Goal: Task Accomplishment & Management: Use online tool/utility

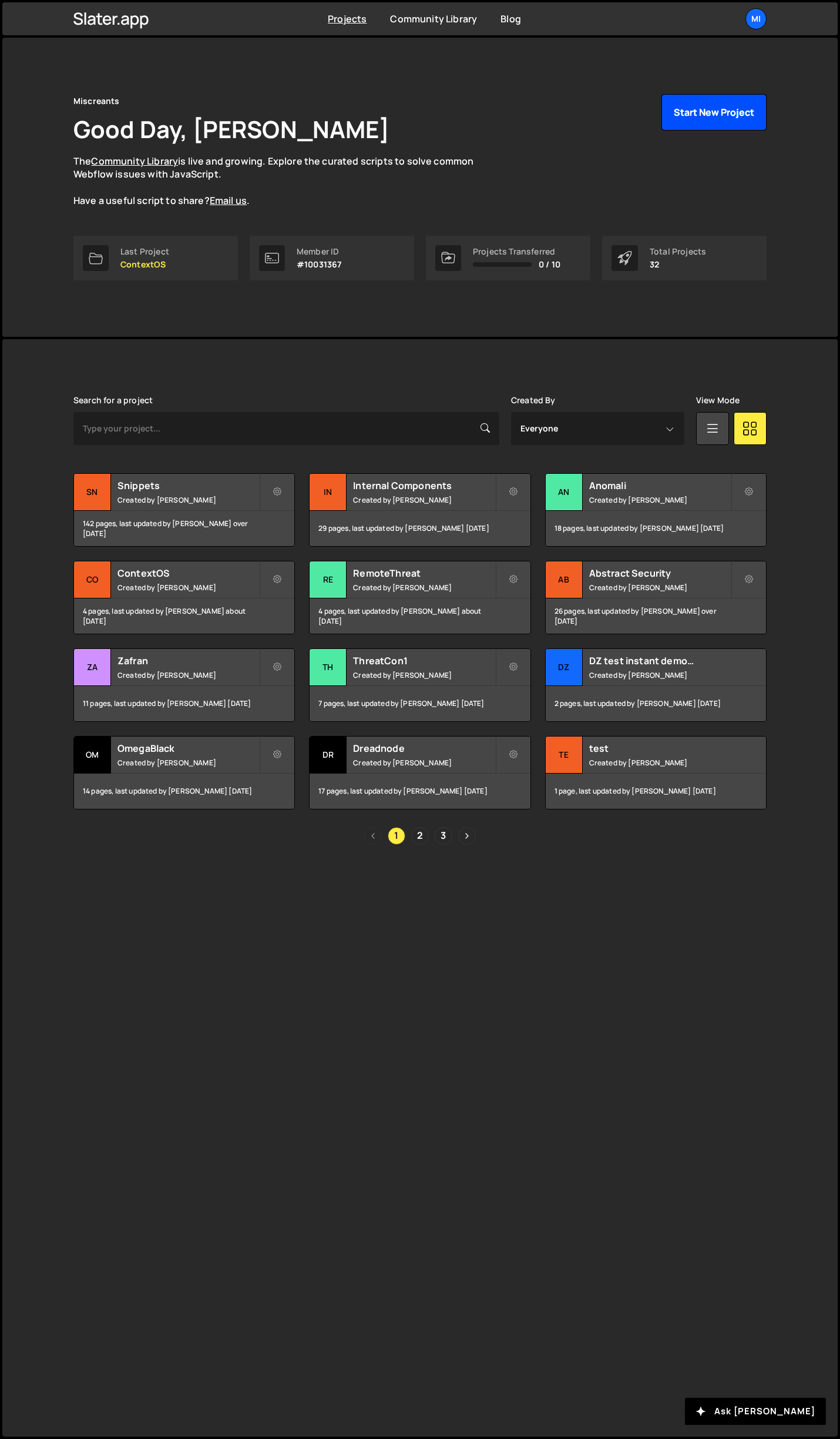
click at [751, 101] on button "Start New Project" at bounding box center [714, 112] width 105 height 36
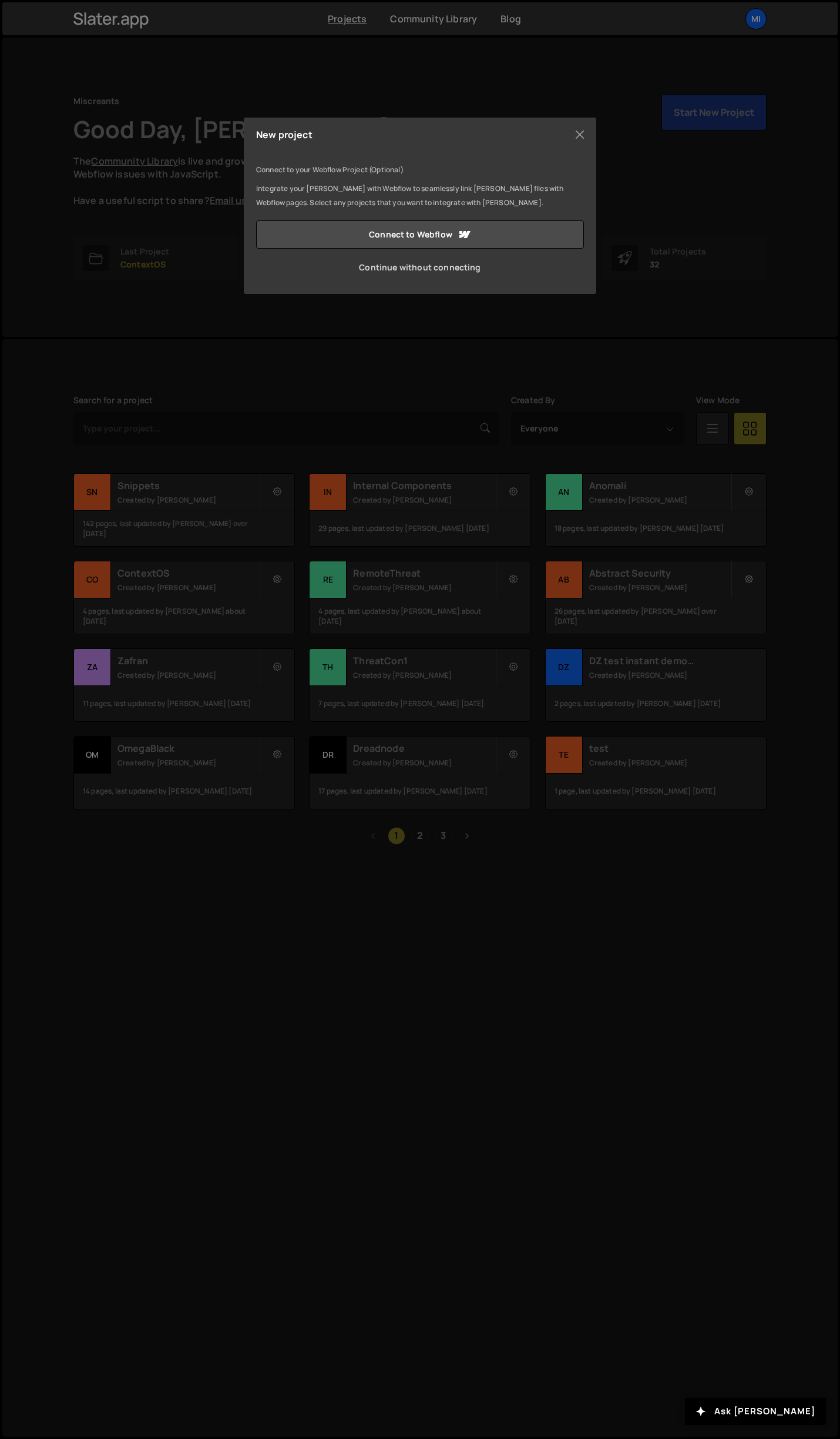
click at [466, 271] on link "Continue without connecting" at bounding box center [420, 267] width 328 height 28
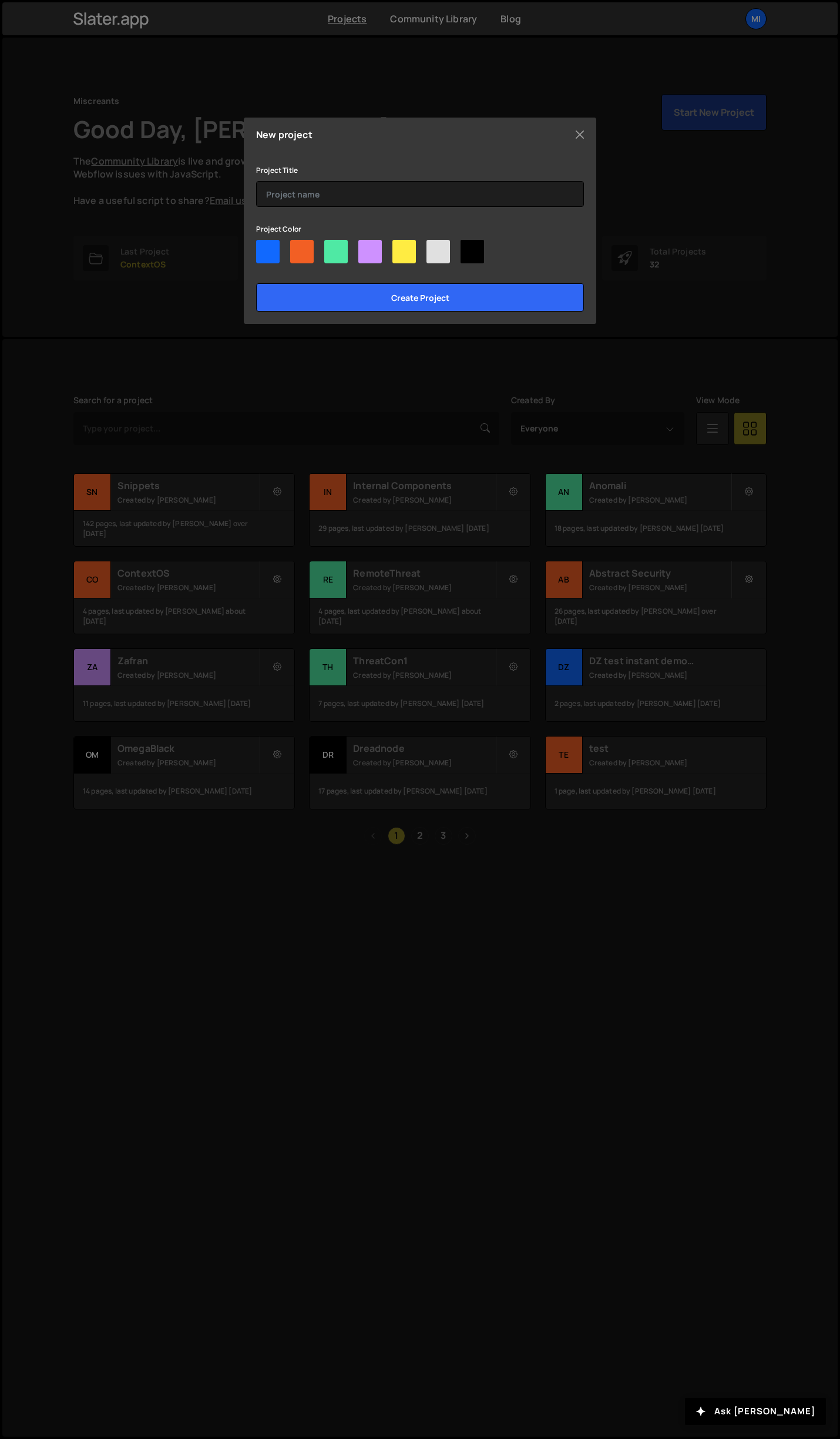
click at [274, 258] on div at bounding box center [267, 251] width 24 height 24
click at [264, 248] on input"] "radio" at bounding box center [260, 244] width 8 height 8
radio input"] "true"
click at [332, 189] on input "text" at bounding box center [420, 194] width 328 height 26
type input "<"
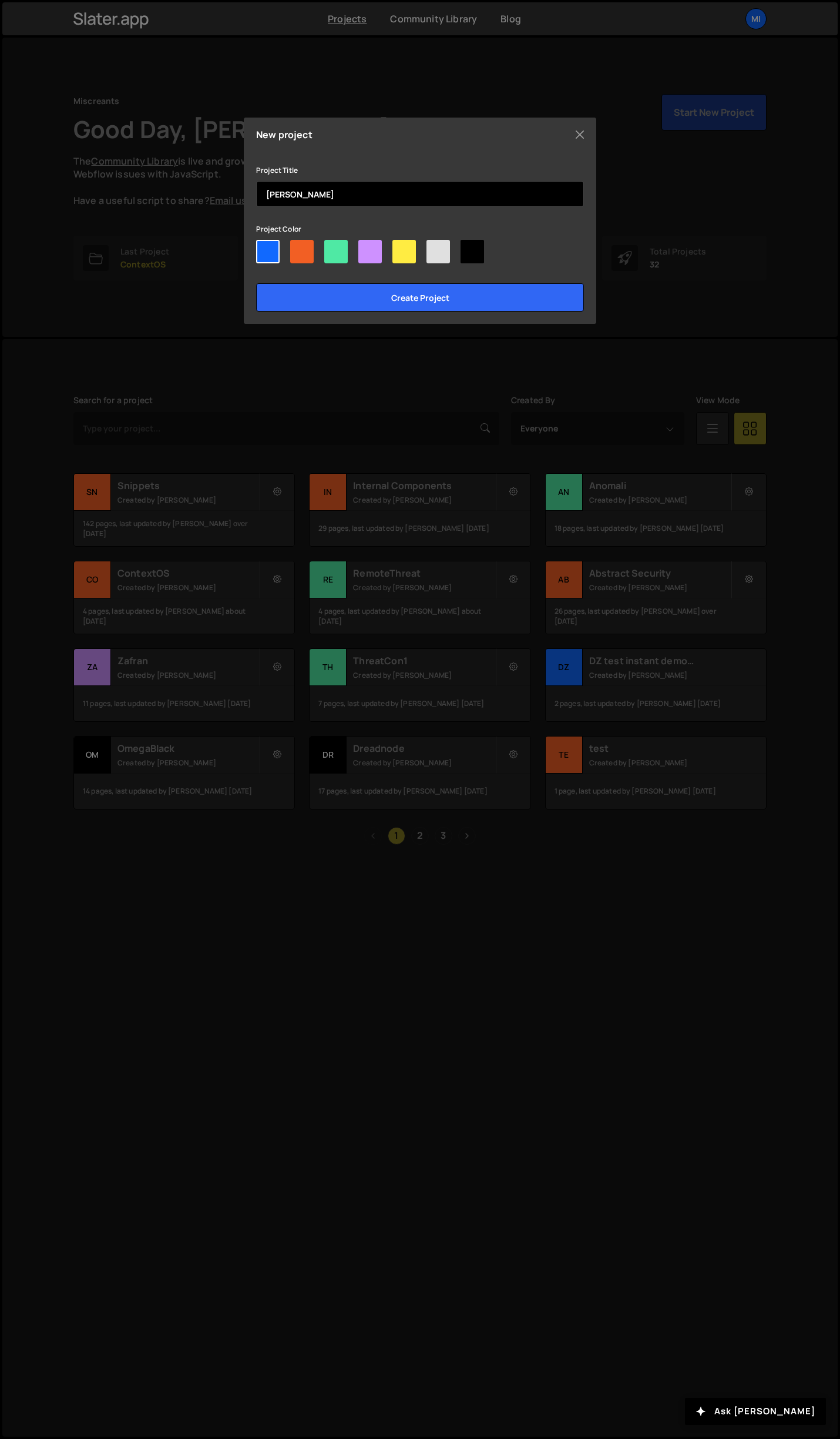
type input "[PERSON_NAME]"
click at [256, 283] on input "Create project" at bounding box center [420, 297] width 328 height 28
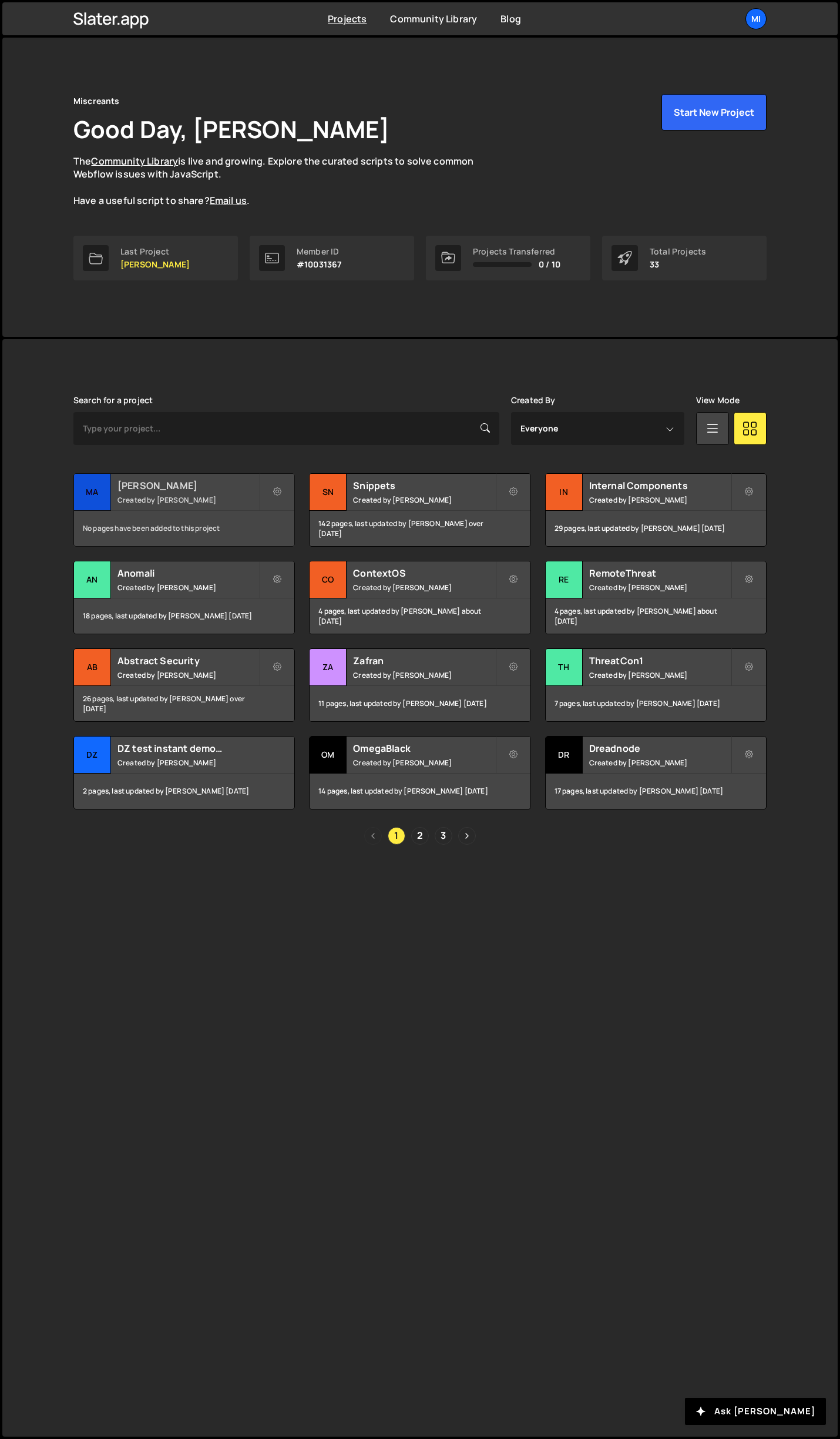
click at [198, 489] on h2 "Mallory" at bounding box center [188, 485] width 141 height 13
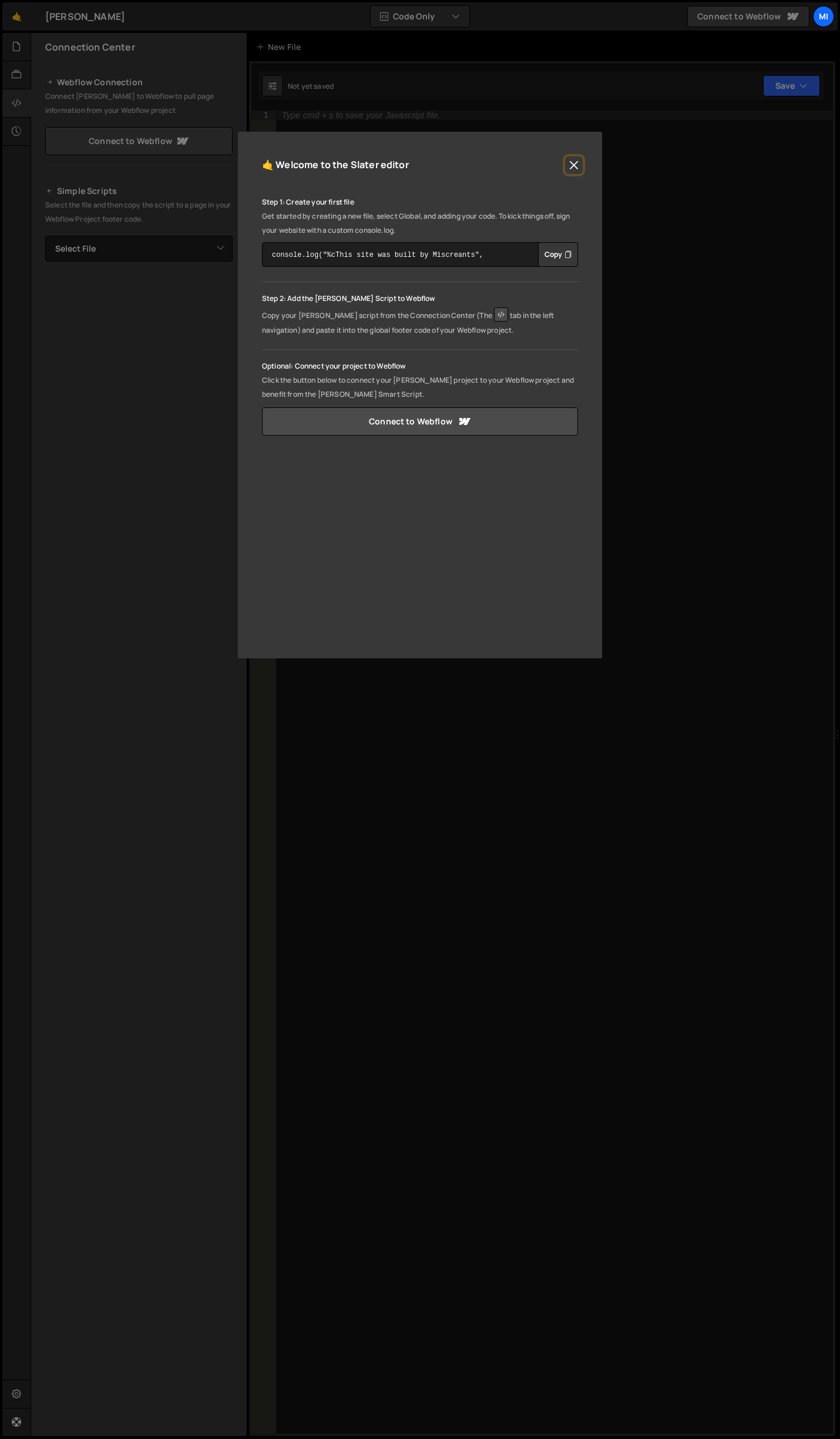
click at [577, 160] on button "Close" at bounding box center [573, 165] width 17 height 17
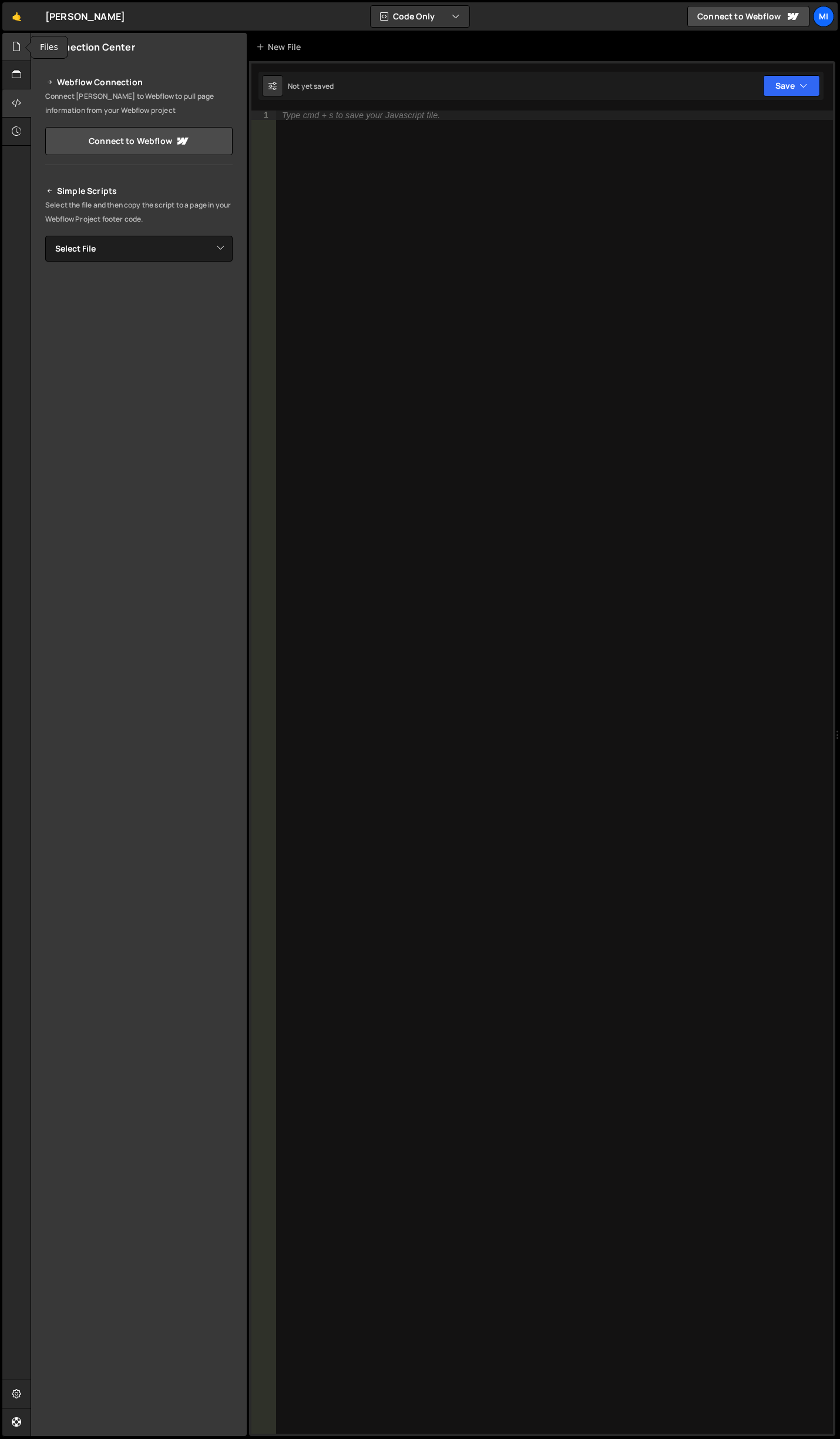
click at [11, 54] on div at bounding box center [17, 46] width 29 height 28
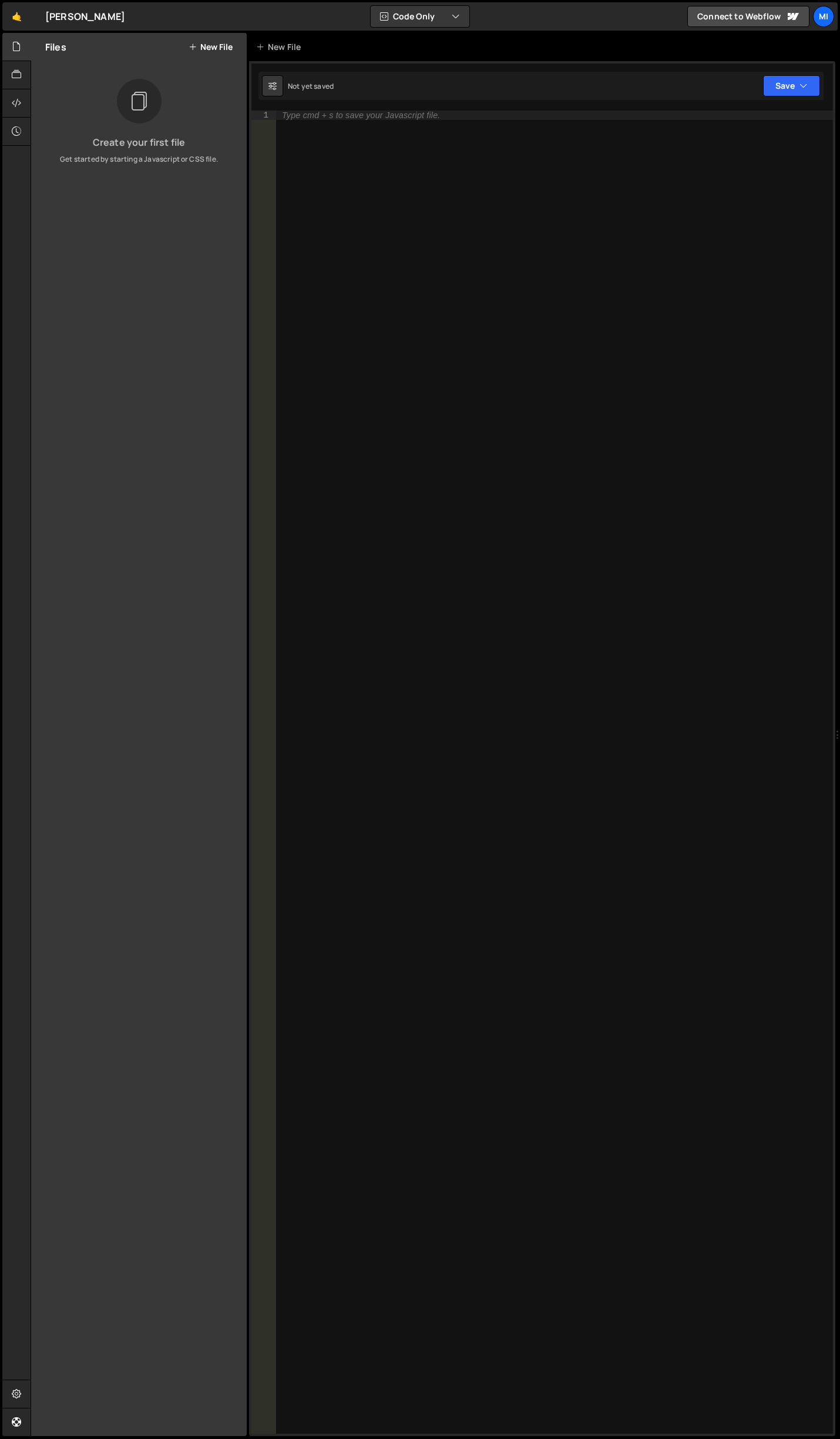
click at [211, 51] on button "New File" at bounding box center [210, 47] width 44 height 9
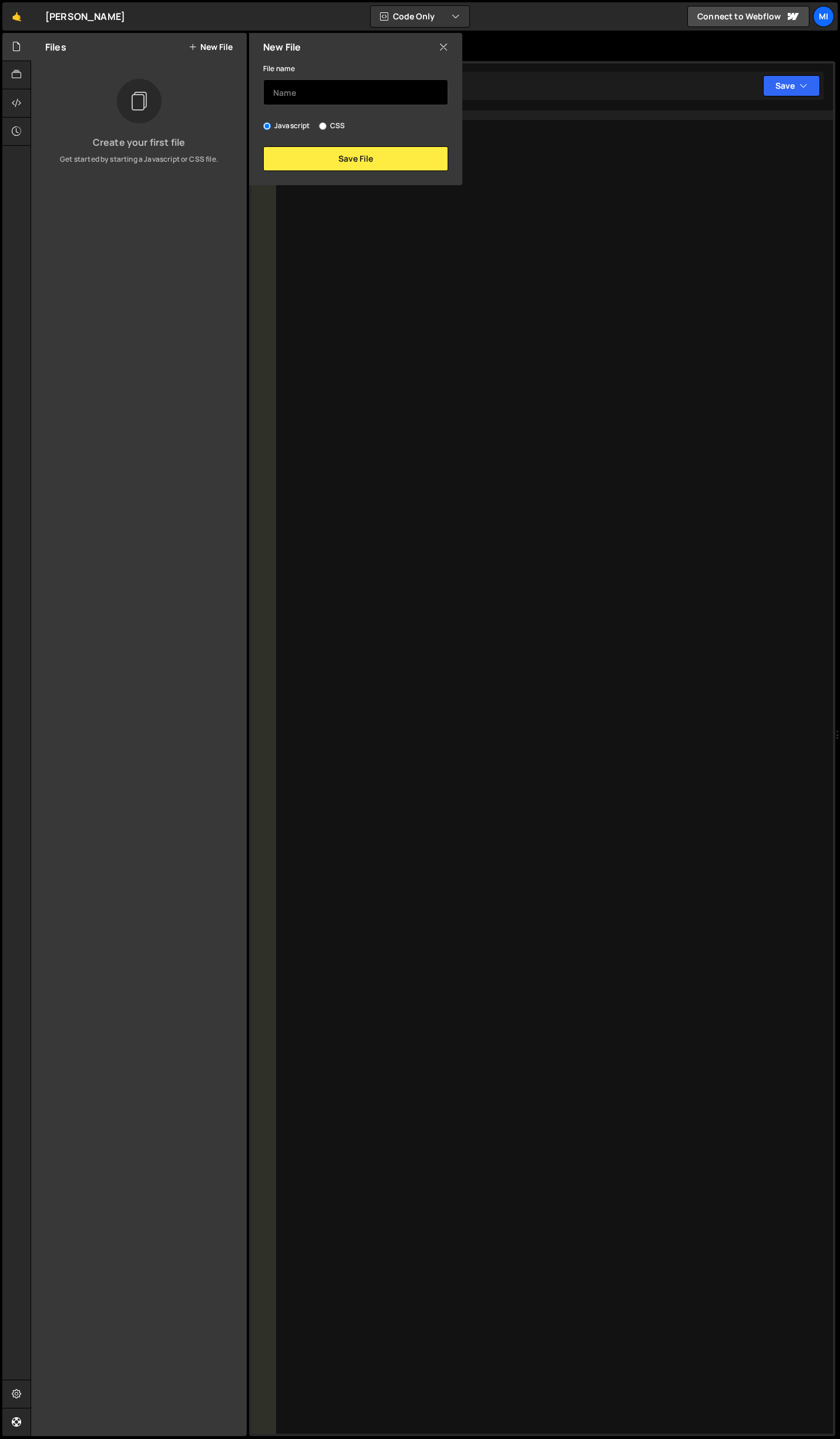
click at [369, 102] on input "text" at bounding box center [356, 92] width 185 height 26
type input "home"
click at [376, 163] on button "Save File" at bounding box center [356, 159] width 185 height 24
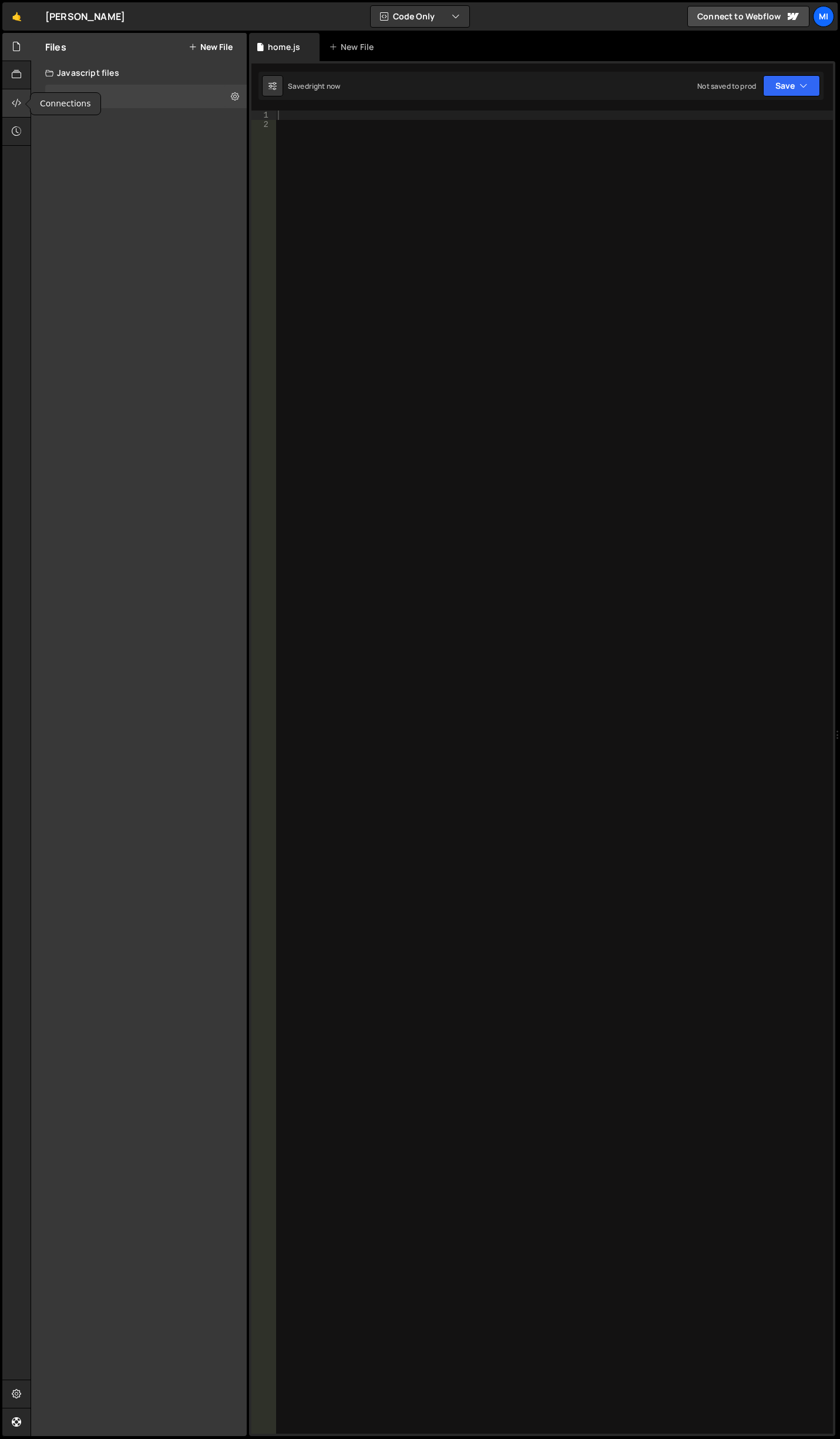
click at [14, 99] on icon at bounding box center [16, 103] width 9 height 13
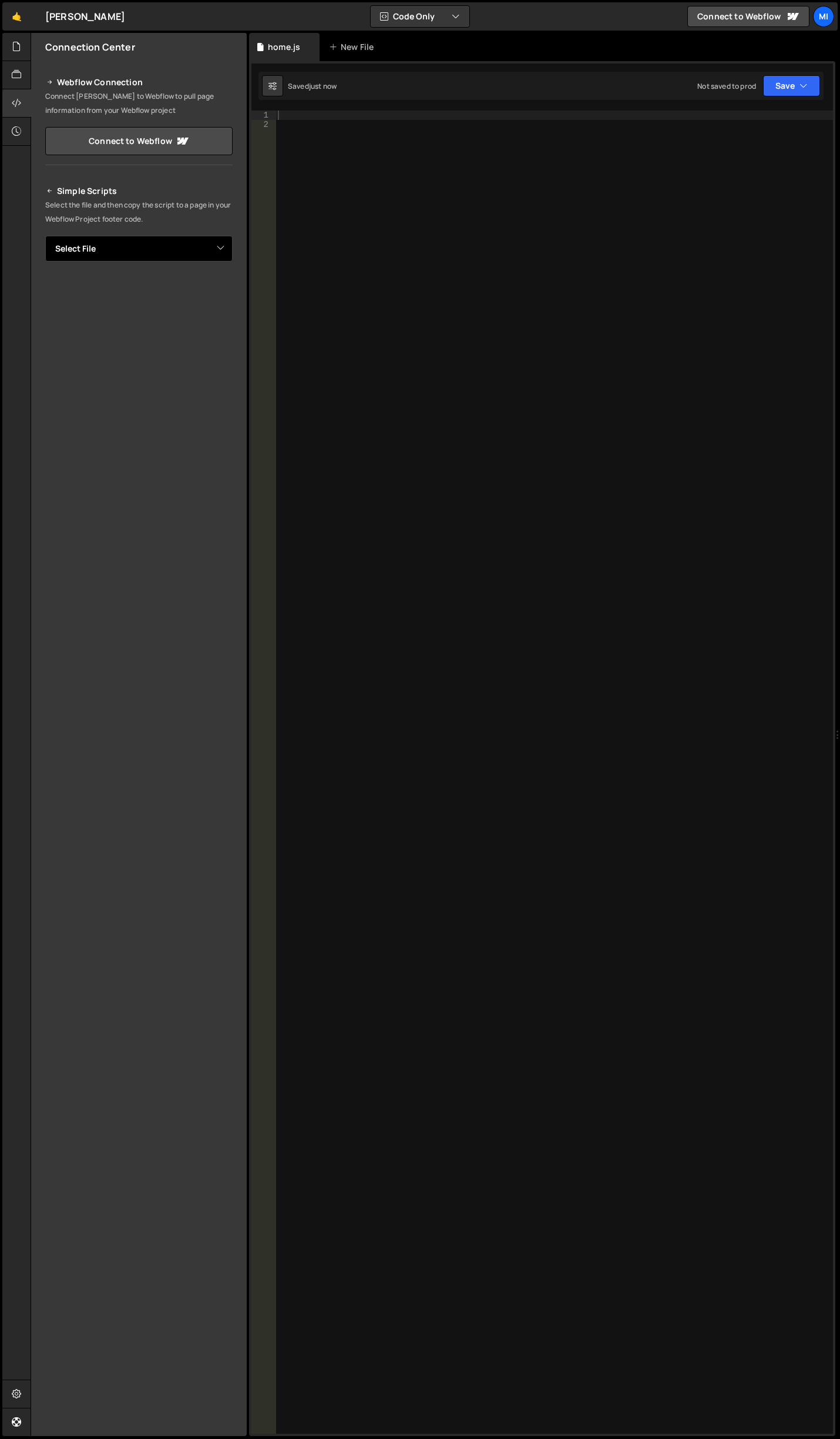
click at [185, 254] on select "Select File home.js" at bounding box center [139, 248] width 188 height 26
select select "45689"
click at [46, 236] on select "Select File home.js" at bounding box center [139, 248] width 188 height 26
click at [232, 293] on div "Simple Scripts Select the file and then copy the script to a page in your Webfl…" at bounding box center [139, 356] width 216 height 373
click at [225, 294] on button "Button group with nested dropdown" at bounding box center [225, 289] width 17 height 24
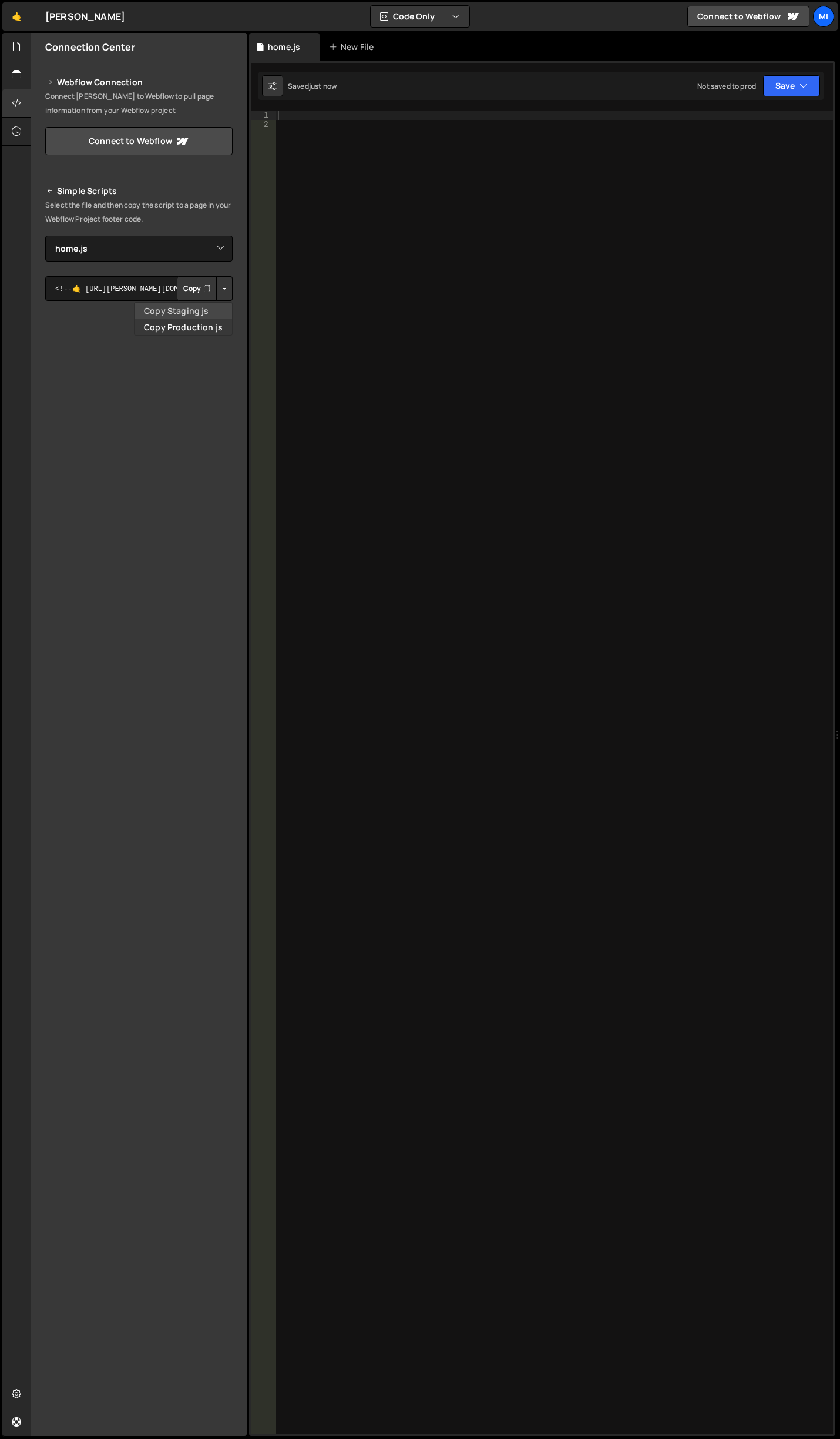
click at [219, 305] on link "Copy Staging js" at bounding box center [183, 311] width 97 height 17
click at [520, 352] on div at bounding box center [554, 781] width 557 height 1342
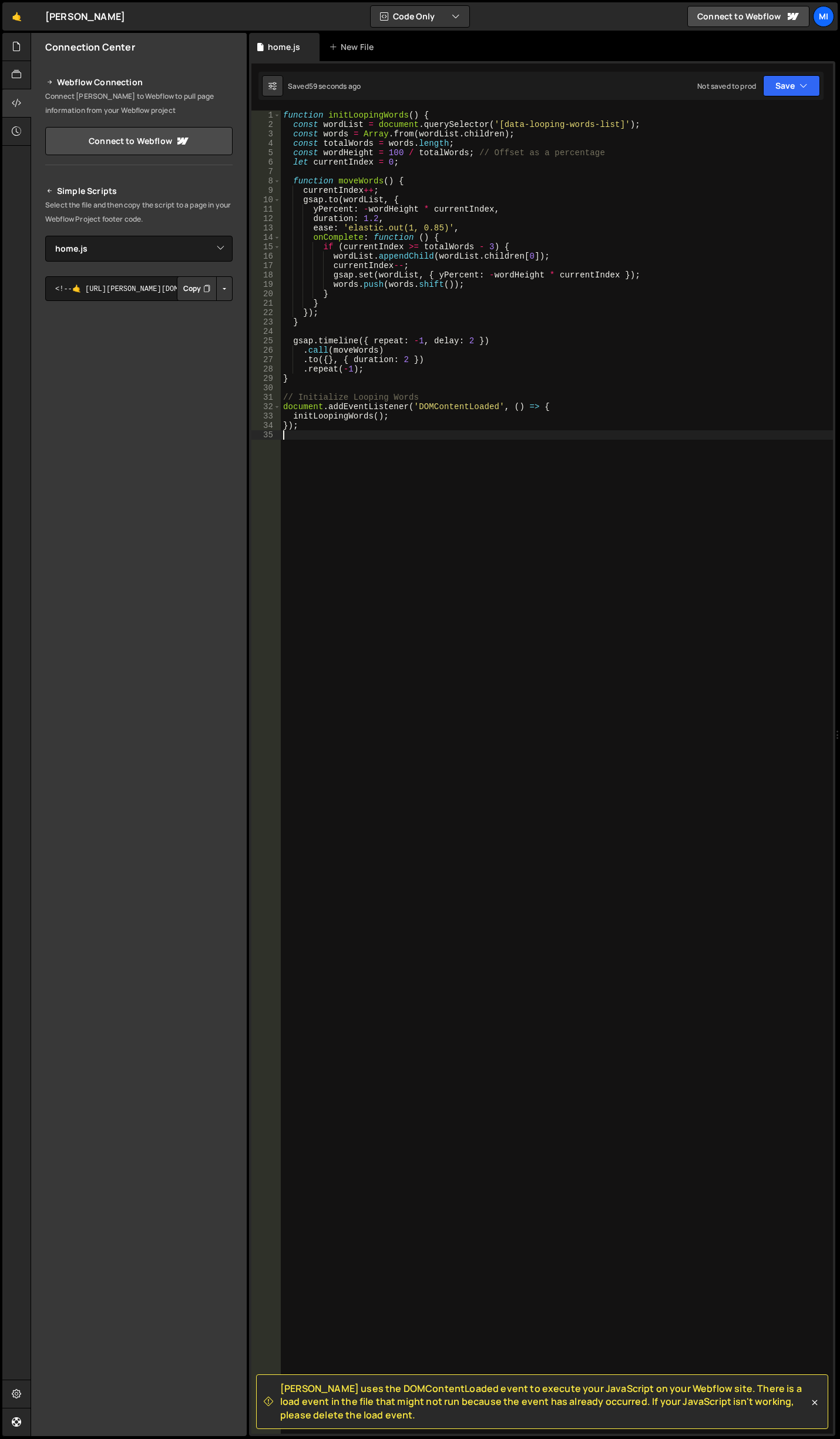
click at [432, 456] on div "function initLoopingWords ( ) { const wordList = document . querySelector ( '[d…" at bounding box center [557, 781] width 552 height 1342
click at [526, 326] on div "function initLoopingWords ( ) { const wordList = document . querySelector ( '[d…" at bounding box center [557, 781] width 552 height 1342
click at [471, 261] on div "function initLoopingWords ( ) { const wordList = document . querySelector ( '[d…" at bounding box center [557, 781] width 552 height 1342
type textarea "wordList.appendChild(wordList.children[0]);"
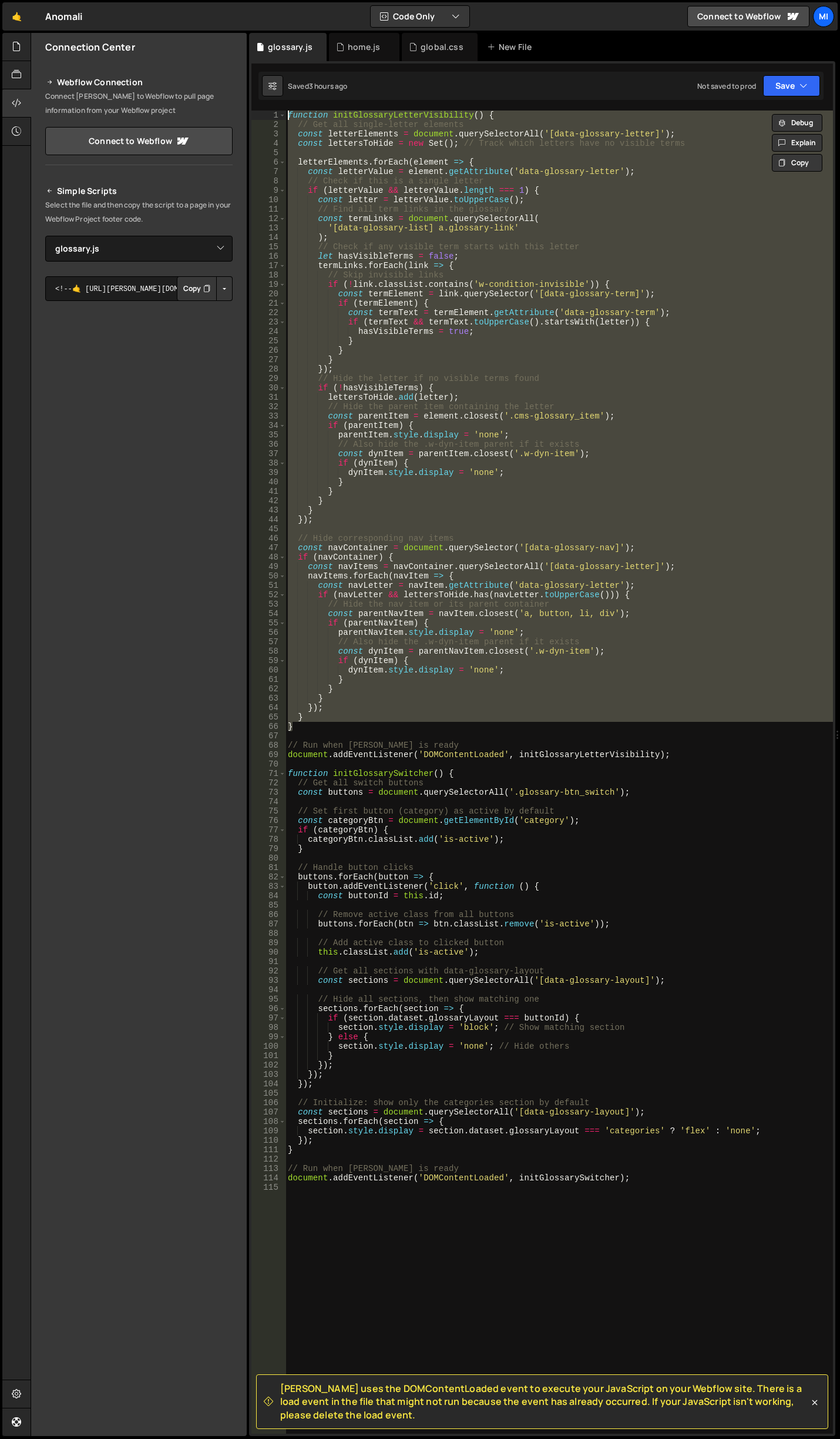
select select "45675"
click at [17, 14] on link "🤙" at bounding box center [17, 16] width 29 height 28
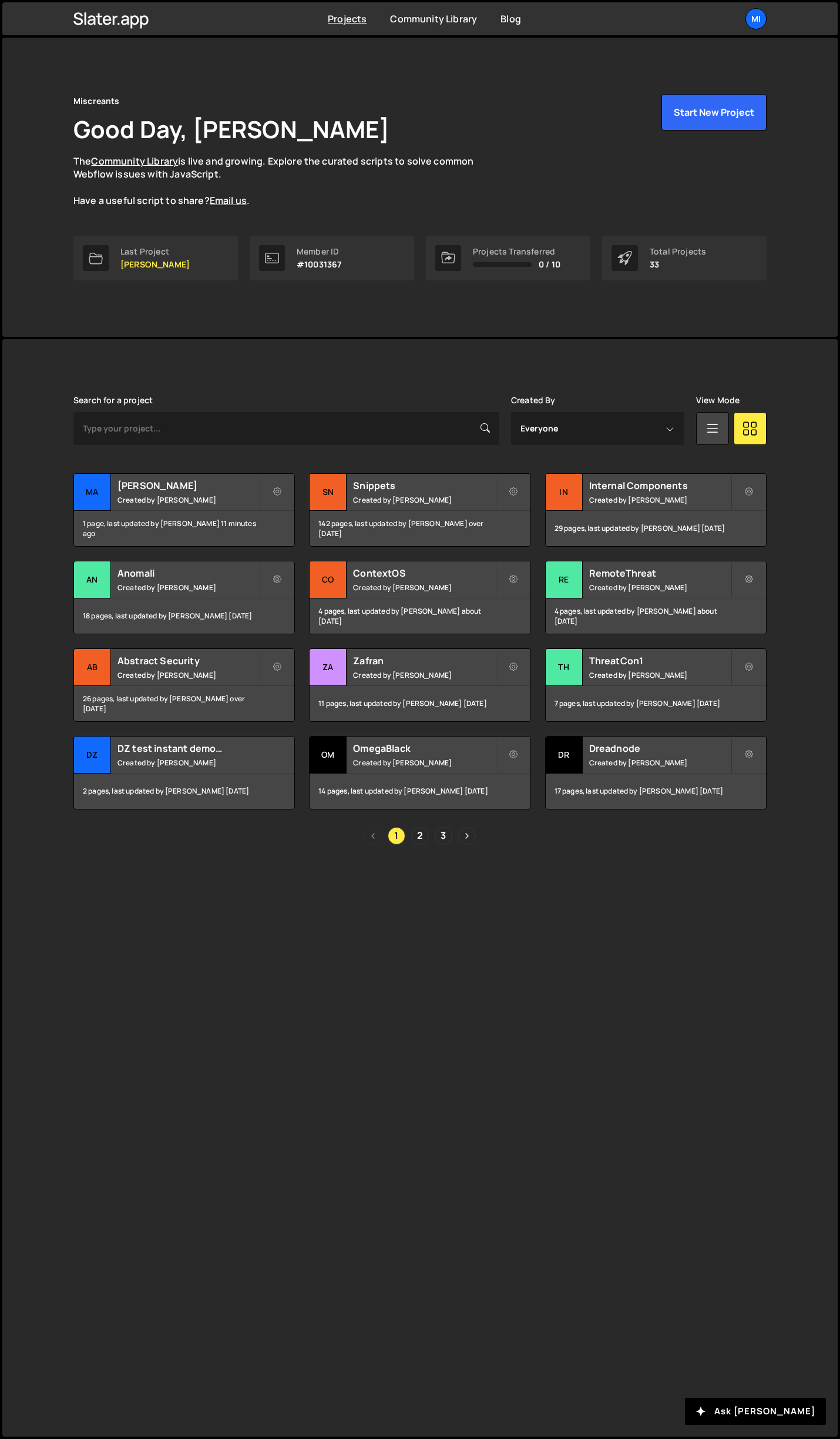
click at [624, 1032] on div "[PERSON_NAME] is designed for desktop use. Please use a larger screen to access…" at bounding box center [420, 887] width 835 height 1097
click at [471, 570] on h2 "ContextOS" at bounding box center [424, 573] width 141 height 13
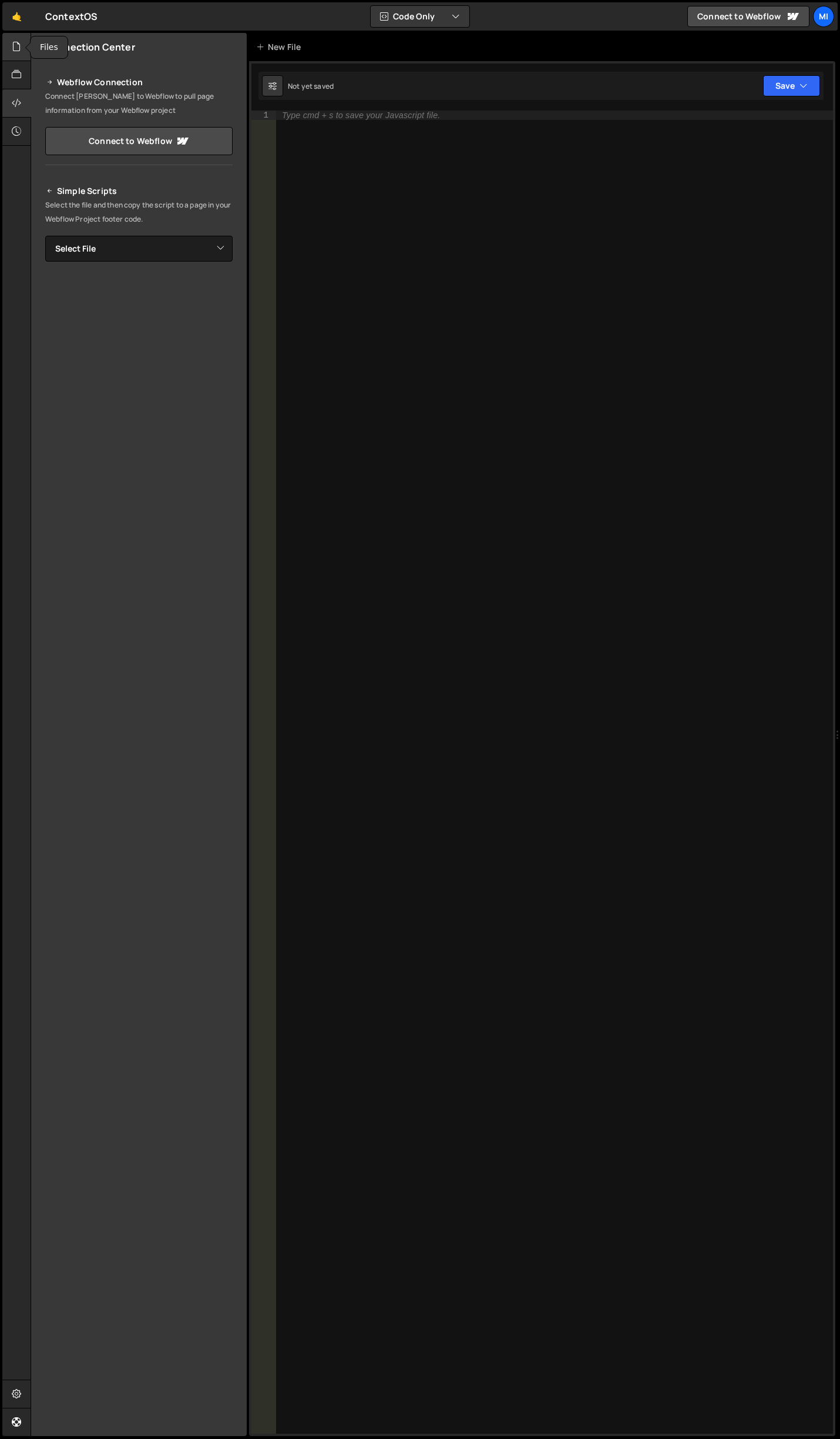
click at [17, 53] on icon at bounding box center [16, 46] width 9 height 13
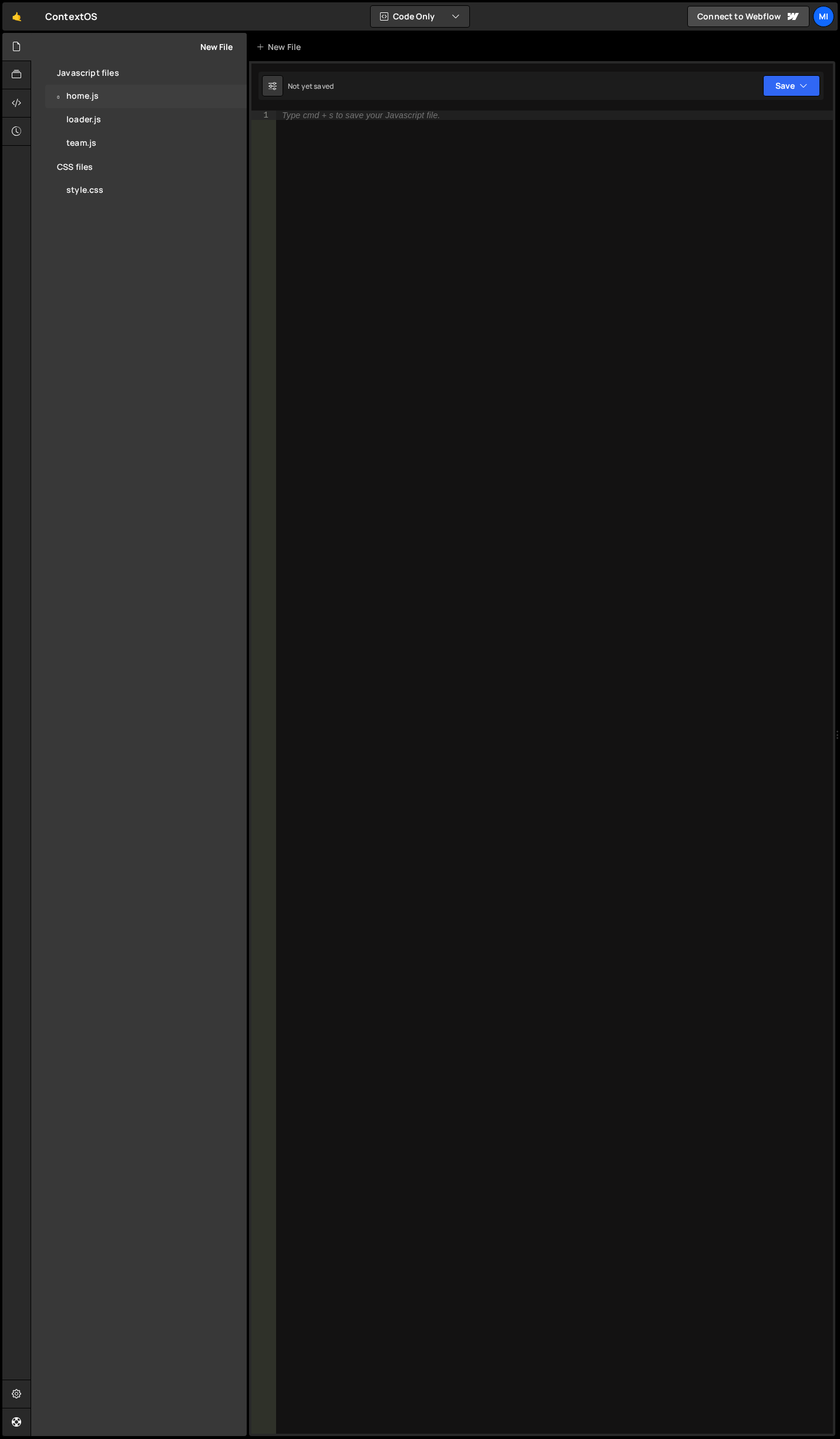
click at [93, 106] on div "0 home.js 0" at bounding box center [146, 96] width 201 height 24
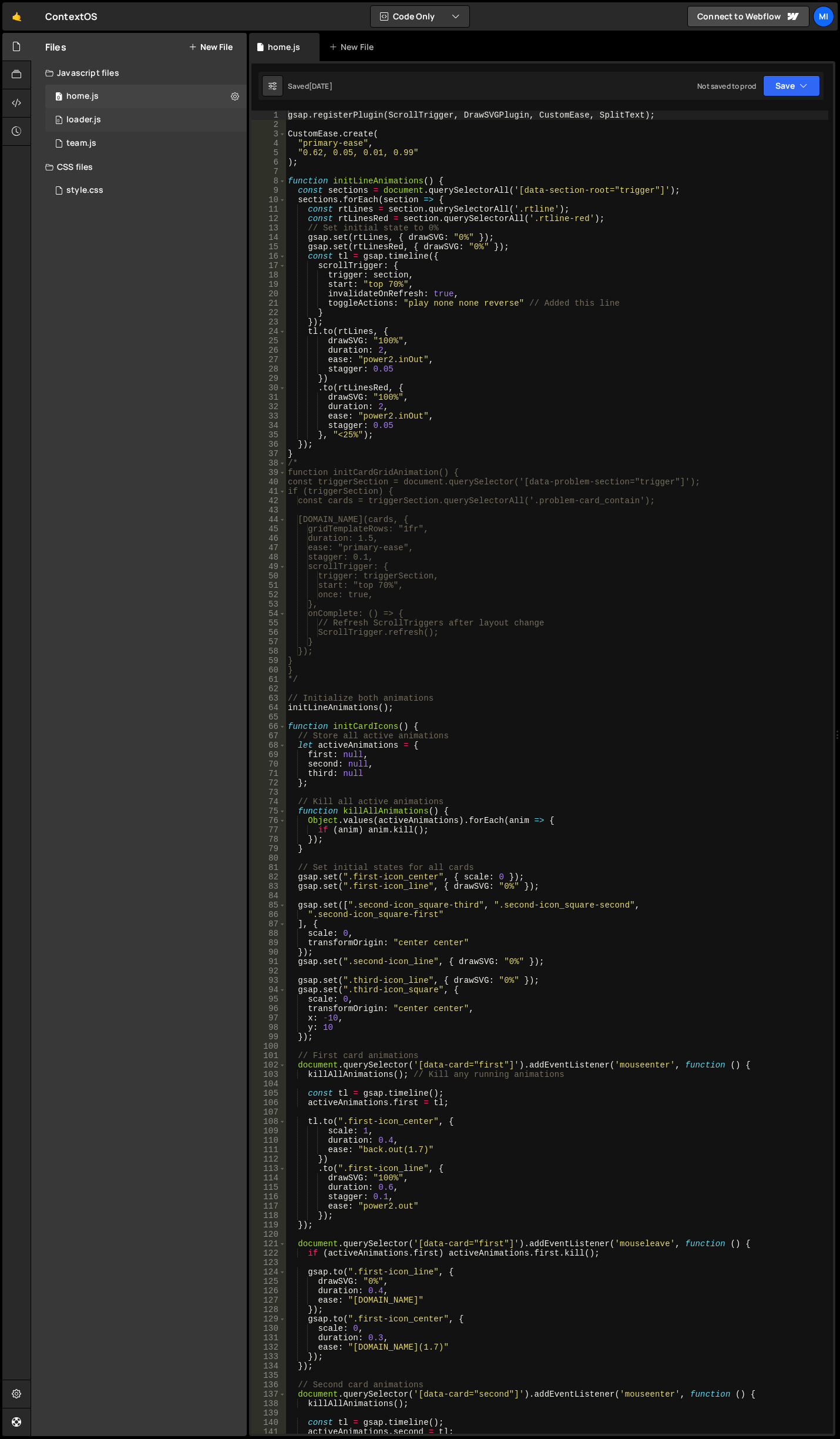
click at [100, 118] on div "loader.js" at bounding box center [84, 120] width 35 height 11
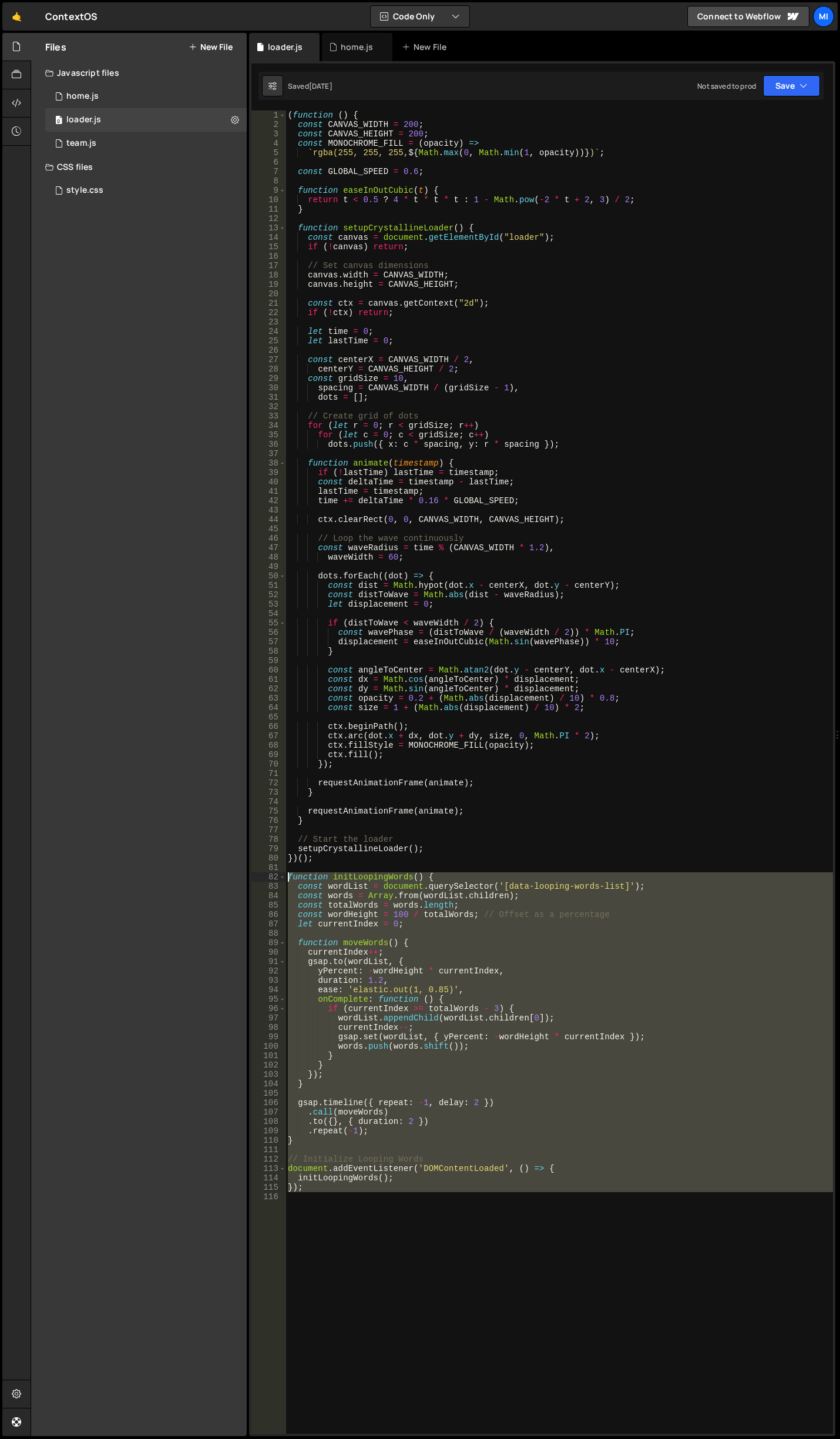
drag, startPoint x: 349, startPoint y: 1257, endPoint x: 233, endPoint y: 881, distance: 393.5
click at [233, 881] on div "Files New File Javascript files 0 home.js 0 0 loader.js 0 0 team.js 0" at bounding box center [435, 734] width 810 height 1403
type textarea "function initLoopingWords() { const wordList = document.querySelector('[data-lo…"
